Goal: Use online tool/utility

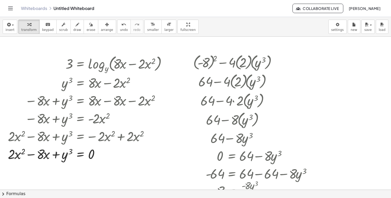
scroll to position [276, 0]
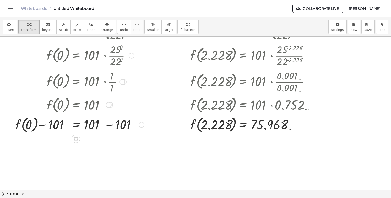
drag, startPoint x: 95, startPoint y: 124, endPoint x: 104, endPoint y: 126, distance: 9.7
click at [104, 126] on div at bounding box center [80, 124] width 134 height 20
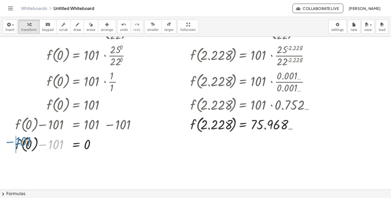
drag, startPoint x: 55, startPoint y: 145, endPoint x: 22, endPoint y: 142, distance: 32.6
click at [22, 142] on div at bounding box center [80, 144] width 134 height 20
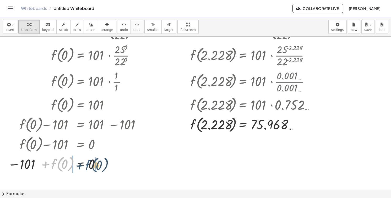
drag, startPoint x: 52, startPoint y: 162, endPoint x: 94, endPoint y: 163, distance: 42.0
click at [94, 163] on div at bounding box center [78, 164] width 146 height 20
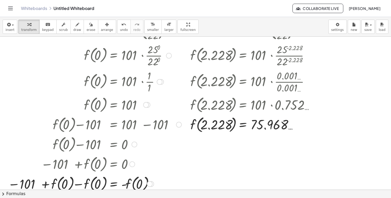
scroll to position [321, 0]
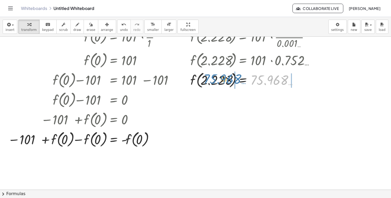
drag, startPoint x: 257, startPoint y: 81, endPoint x: 209, endPoint y: 78, distance: 48.3
click at [209, 78] on div at bounding box center [256, 80] width 137 height 20
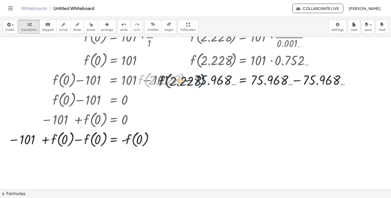
drag, startPoint x: 181, startPoint y: 81, endPoint x: 216, endPoint y: 82, distance: 34.6
click at [216, 82] on div at bounding box center [245, 80] width 219 height 20
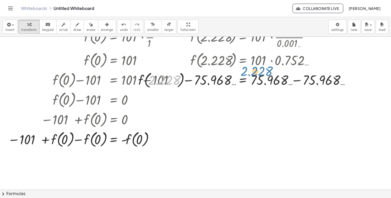
drag, startPoint x: 168, startPoint y: 83, endPoint x: 264, endPoint y: 71, distance: 96.5
click at [264, 71] on div at bounding box center [245, 80] width 219 height 20
drag, startPoint x: 169, startPoint y: 77, endPoint x: 332, endPoint y: 73, distance: 163.4
click at [332, 73] on div at bounding box center [245, 80] width 219 height 20
drag, startPoint x: 163, startPoint y: 84, endPoint x: 96, endPoint y: 83, distance: 66.1
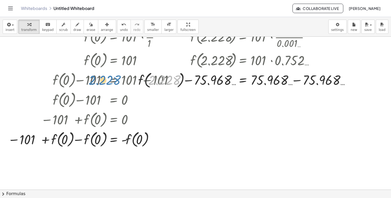
click at [96, 83] on div "+ ( - 8 ) 2 − · 4 · ( 2 ) · ( y 3 ) + 64 − · 4 · ( 2 ) · ( y 3 ) + 64 − · 4 · 2…" at bounding box center [195, 22] width 391 height 613
drag, startPoint x: 138, startPoint y: 129, endPoint x: 209, endPoint y: 66, distance: 94.5
click at [209, 66] on div "+ ( - 8 ) 2 − · 4 · ( 2 ) · ( y 3 ) + 64 − · 4 · ( 2 ) · ( y 3 ) + 64 − · 4 · 2…" at bounding box center [195, 22] width 391 height 613
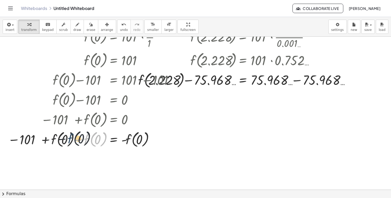
drag, startPoint x: 88, startPoint y: 138, endPoint x: 69, endPoint y: 138, distance: 18.9
click at [69, 138] on div at bounding box center [94, 139] width 179 height 20
drag, startPoint x: 62, startPoint y: 140, endPoint x: 101, endPoint y: 139, distance: 38.8
click at [101, 139] on div at bounding box center [94, 139] width 179 height 20
drag, startPoint x: 101, startPoint y: 139, endPoint x: 53, endPoint y: 134, distance: 47.7
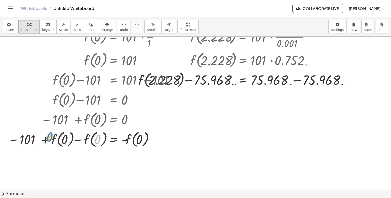
click at [53, 134] on div at bounding box center [94, 139] width 179 height 20
drag, startPoint x: 83, startPoint y: 139, endPoint x: 53, endPoint y: 138, distance: 29.4
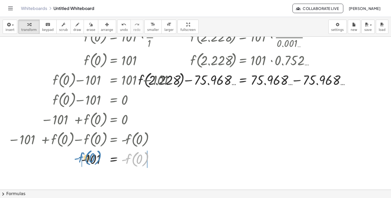
drag, startPoint x: 133, startPoint y: 161, endPoint x: 85, endPoint y: 160, distance: 47.7
click at [85, 160] on div at bounding box center [94, 159] width 179 height 20
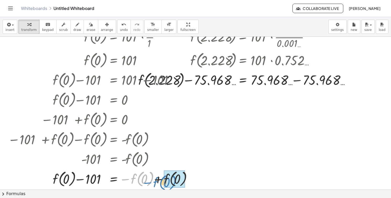
drag, startPoint x: 151, startPoint y: 179, endPoint x: 182, endPoint y: 183, distance: 32.0
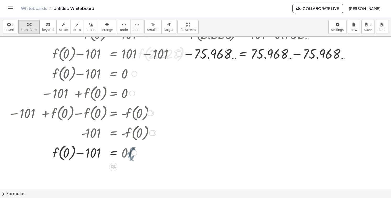
scroll to position [366, 0]
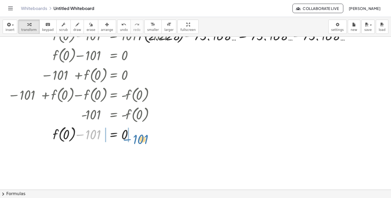
drag, startPoint x: 92, startPoint y: 141, endPoint x: 140, endPoint y: 146, distance: 48.2
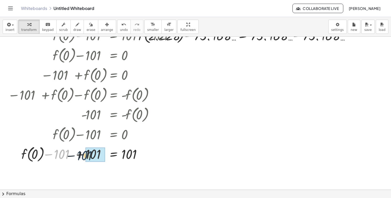
drag, startPoint x: 70, startPoint y: 153, endPoint x: 94, endPoint y: 155, distance: 23.9
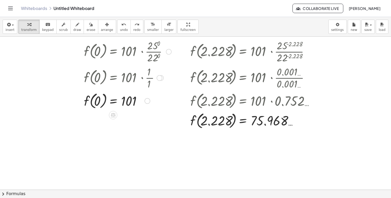
scroll to position [278, 0]
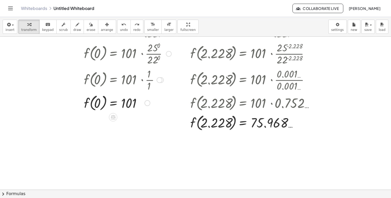
click at [152, 48] on div at bounding box center [130, 53] width 98 height 26
drag, startPoint x: 152, startPoint y: 48, endPoint x: 158, endPoint y: 73, distance: 25.2
click at [113, 27] on div "f ( , 0 ) = · 101 · ( · 25 · 22 ) 0 f ( , 0 ) = · 101 · · 25 0 · 22 0 f ( , 0 )…" at bounding box center [113, 27] width 0 height 0
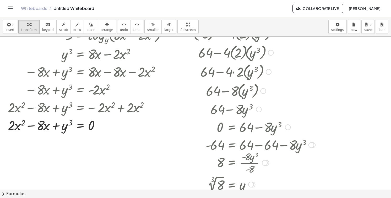
scroll to position [26, 0]
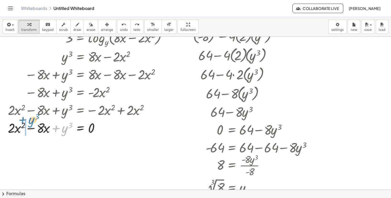
drag, startPoint x: 66, startPoint y: 132, endPoint x: 33, endPoint y: 124, distance: 34.4
click at [33, 124] on div at bounding box center [88, 128] width 166 height 18
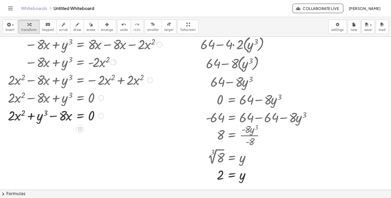
scroll to position [57, 0]
drag, startPoint x: 19, startPoint y: 119, endPoint x: 49, endPoint y: 120, distance: 29.9
click at [49, 120] on div at bounding box center [88, 115] width 166 height 18
drag, startPoint x: 56, startPoint y: 117, endPoint x: 93, endPoint y: 114, distance: 37.9
click at [93, 114] on div at bounding box center [88, 115] width 166 height 18
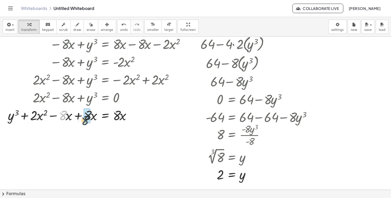
drag, startPoint x: 65, startPoint y: 117, endPoint x: 88, endPoint y: 121, distance: 23.6
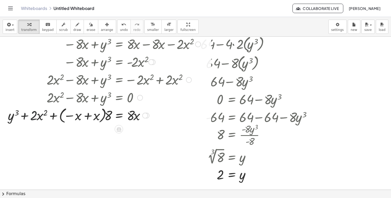
click at [34, 115] on div at bounding box center [107, 115] width 205 height 19
drag, startPoint x: 44, startPoint y: 117, endPoint x: 78, endPoint y: 120, distance: 34.3
click at [78, 120] on div at bounding box center [107, 115] width 205 height 19
drag, startPoint x: 34, startPoint y: 117, endPoint x: 46, endPoint y: 114, distance: 12.7
click at [46, 114] on div at bounding box center [107, 115] width 205 height 19
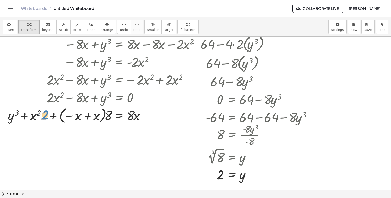
click at [44, 117] on div at bounding box center [107, 115] width 205 height 19
drag, startPoint x: 45, startPoint y: 116, endPoint x: 117, endPoint y: 109, distance: 72.9
click at [117, 109] on div at bounding box center [107, 115] width 205 height 19
drag, startPoint x: 109, startPoint y: 114, endPoint x: 89, endPoint y: 111, distance: 19.8
click at [89, 111] on div at bounding box center [107, 115] width 205 height 19
